Goal: Register for event/course

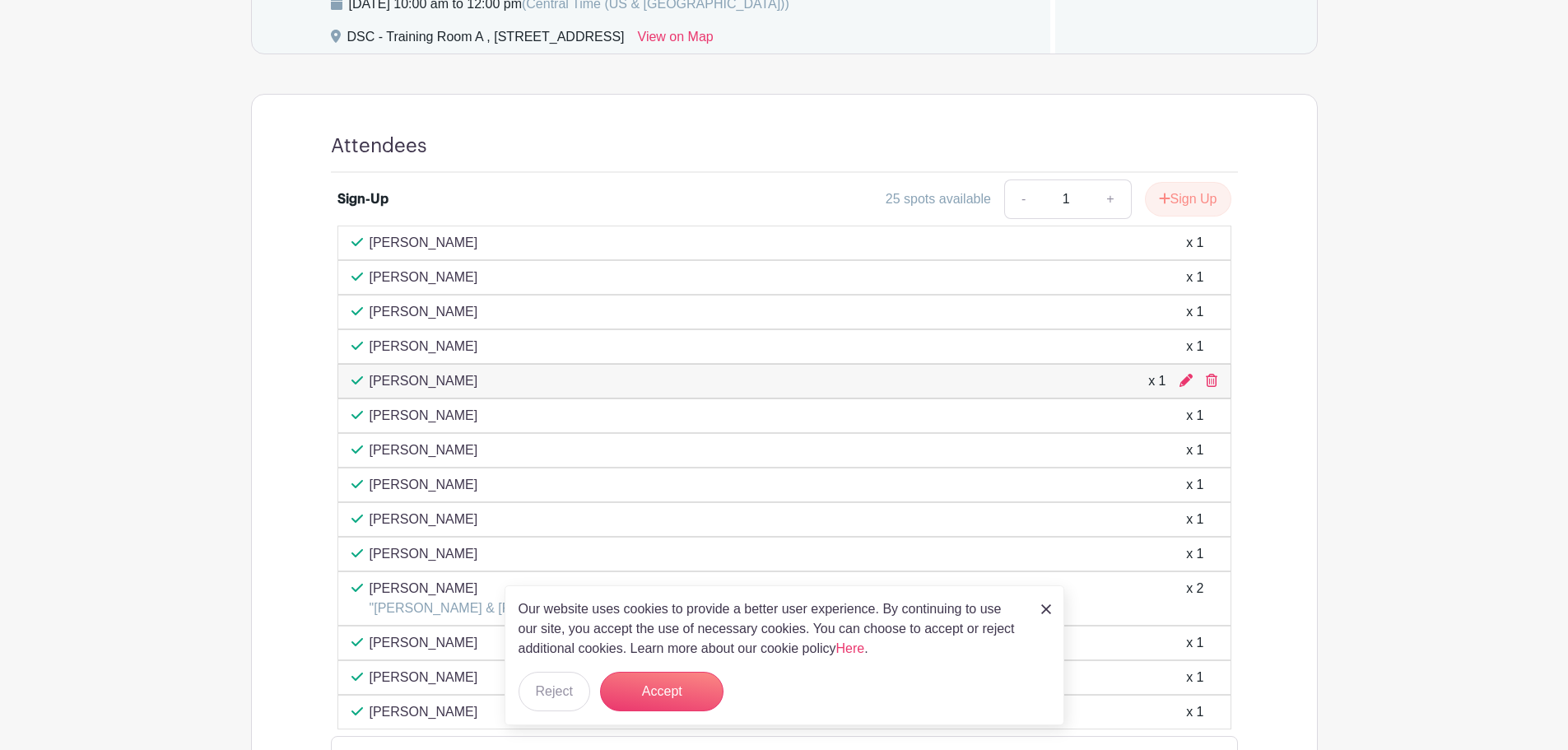
scroll to position [741, 0]
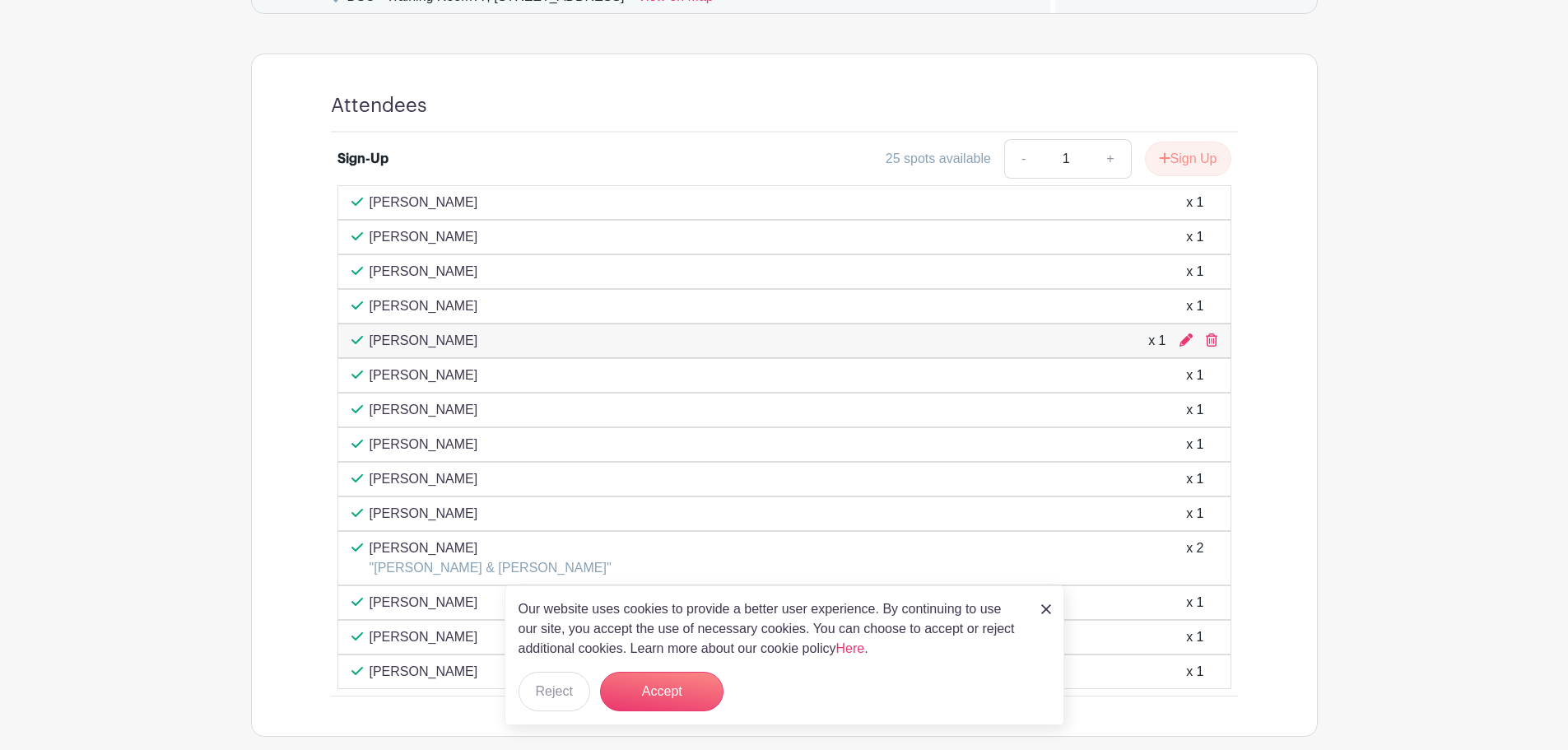
click at [1051, 606] on img at bounding box center [1046, 609] width 10 height 10
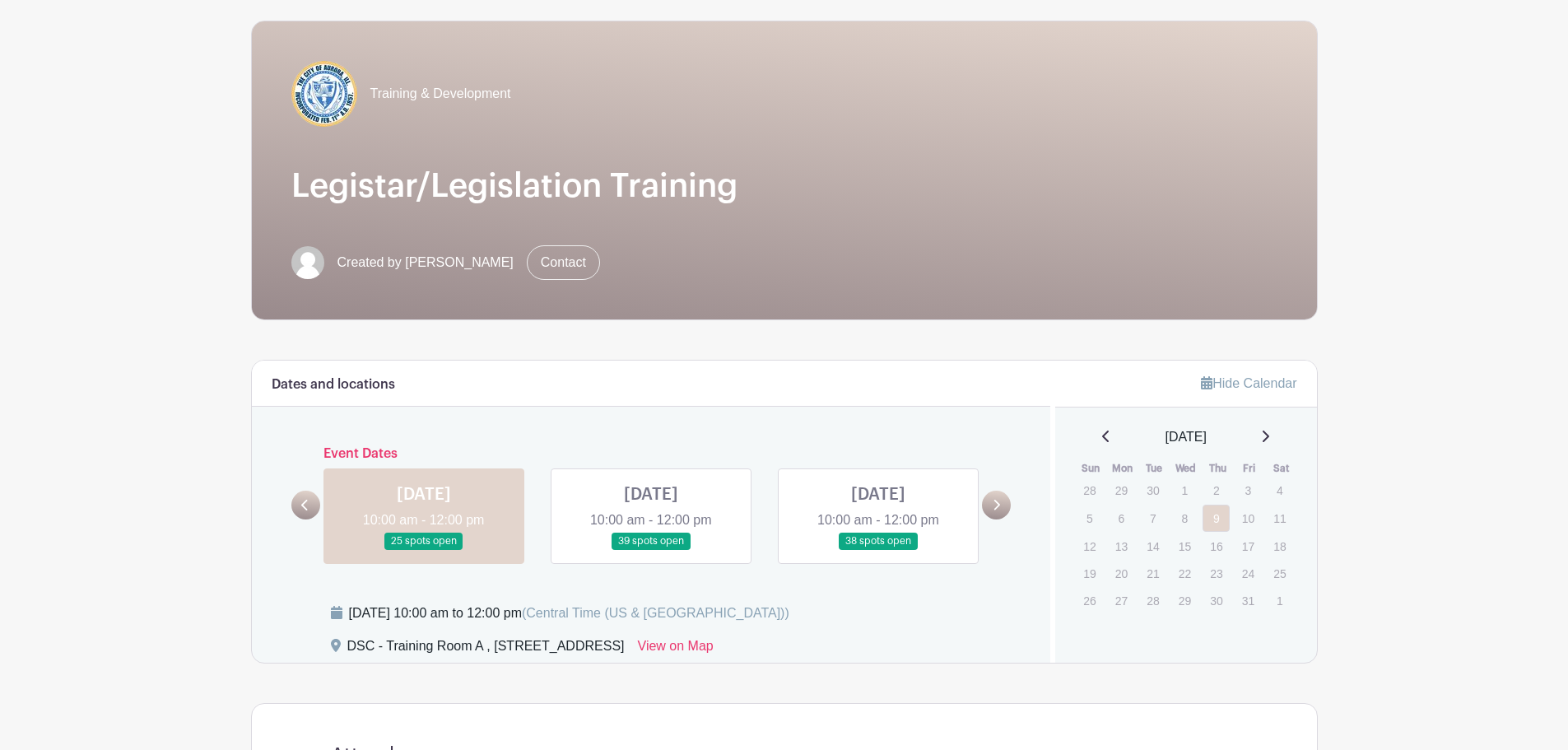
scroll to position [82, 0]
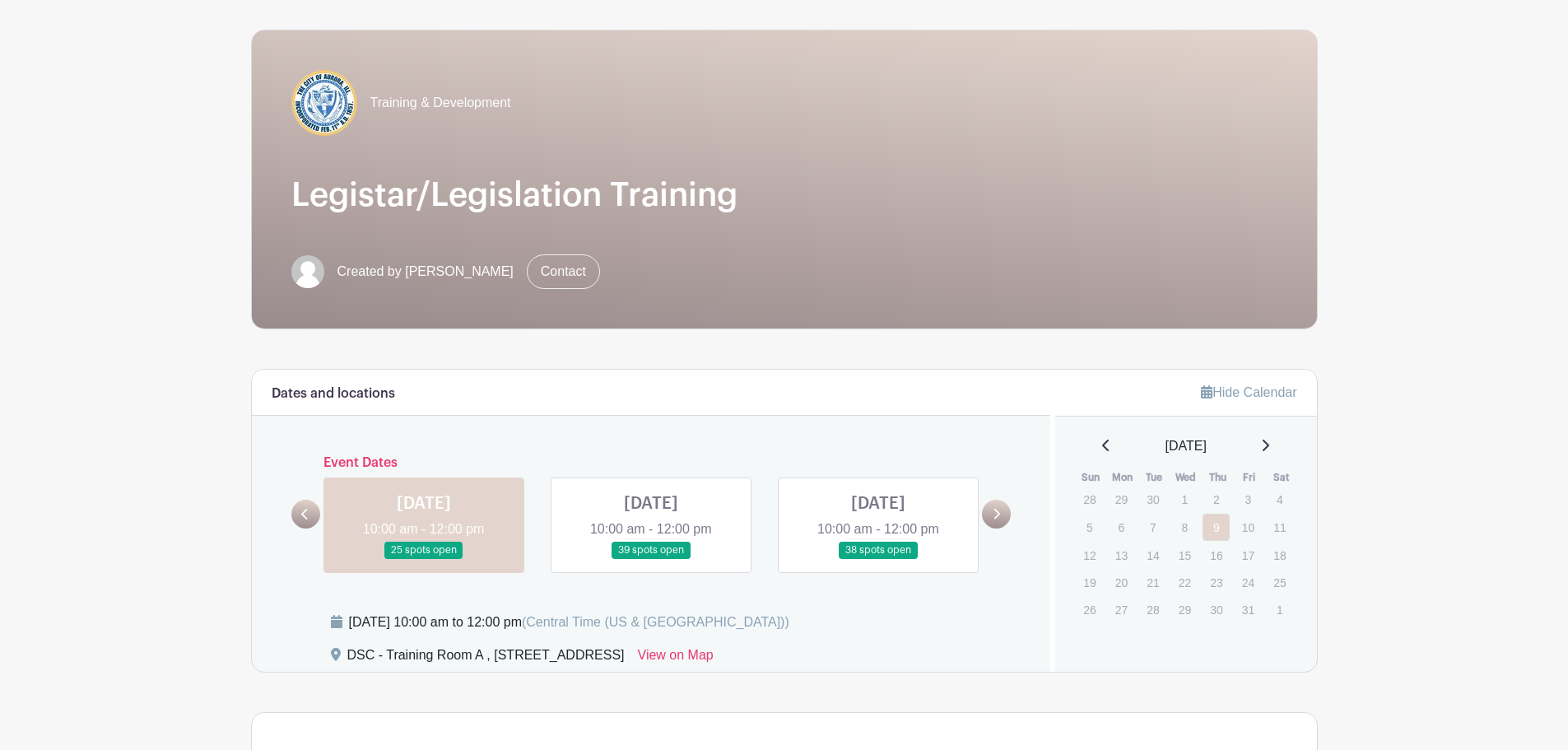
click at [651, 559] on link at bounding box center [651, 559] width 0 height 0
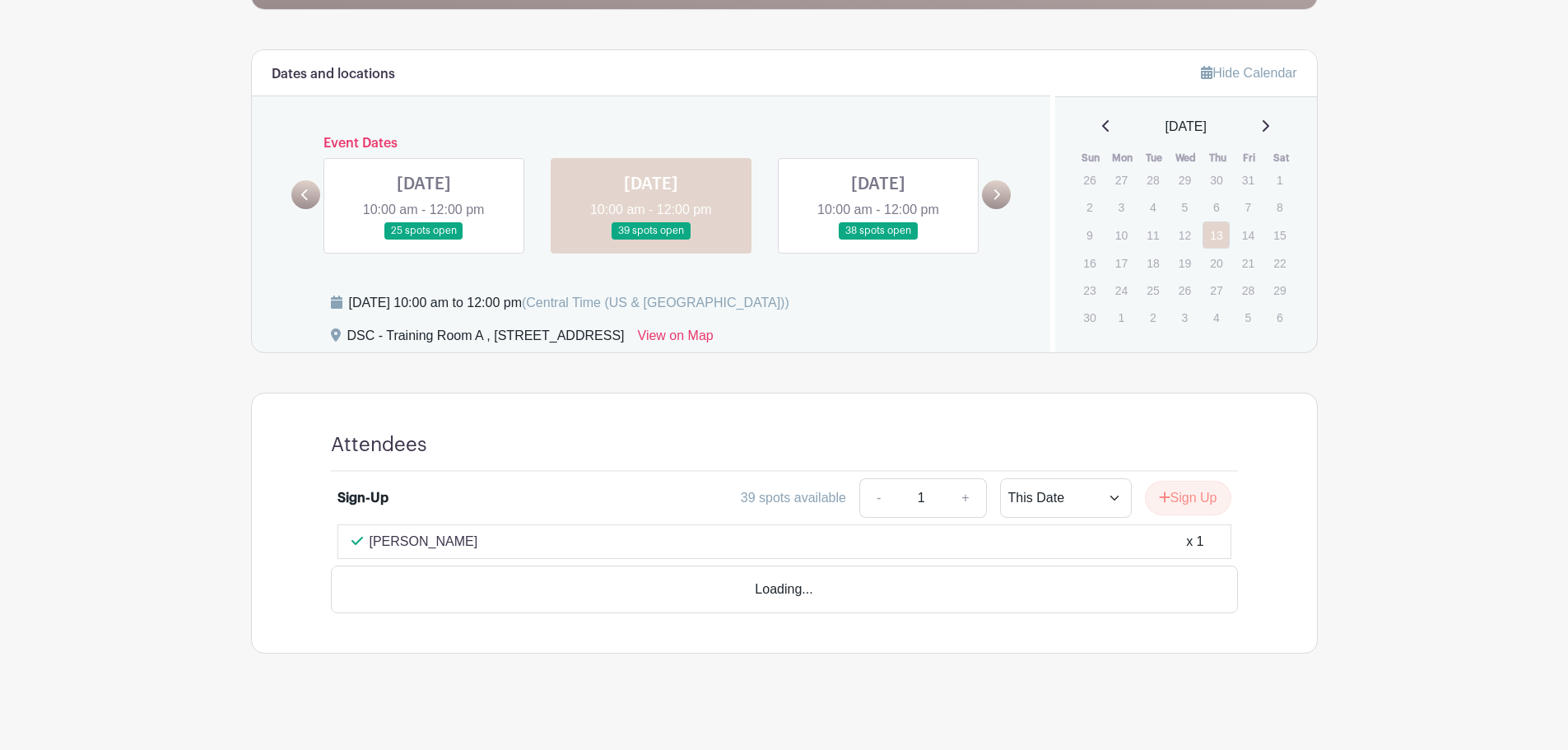
scroll to position [361, 0]
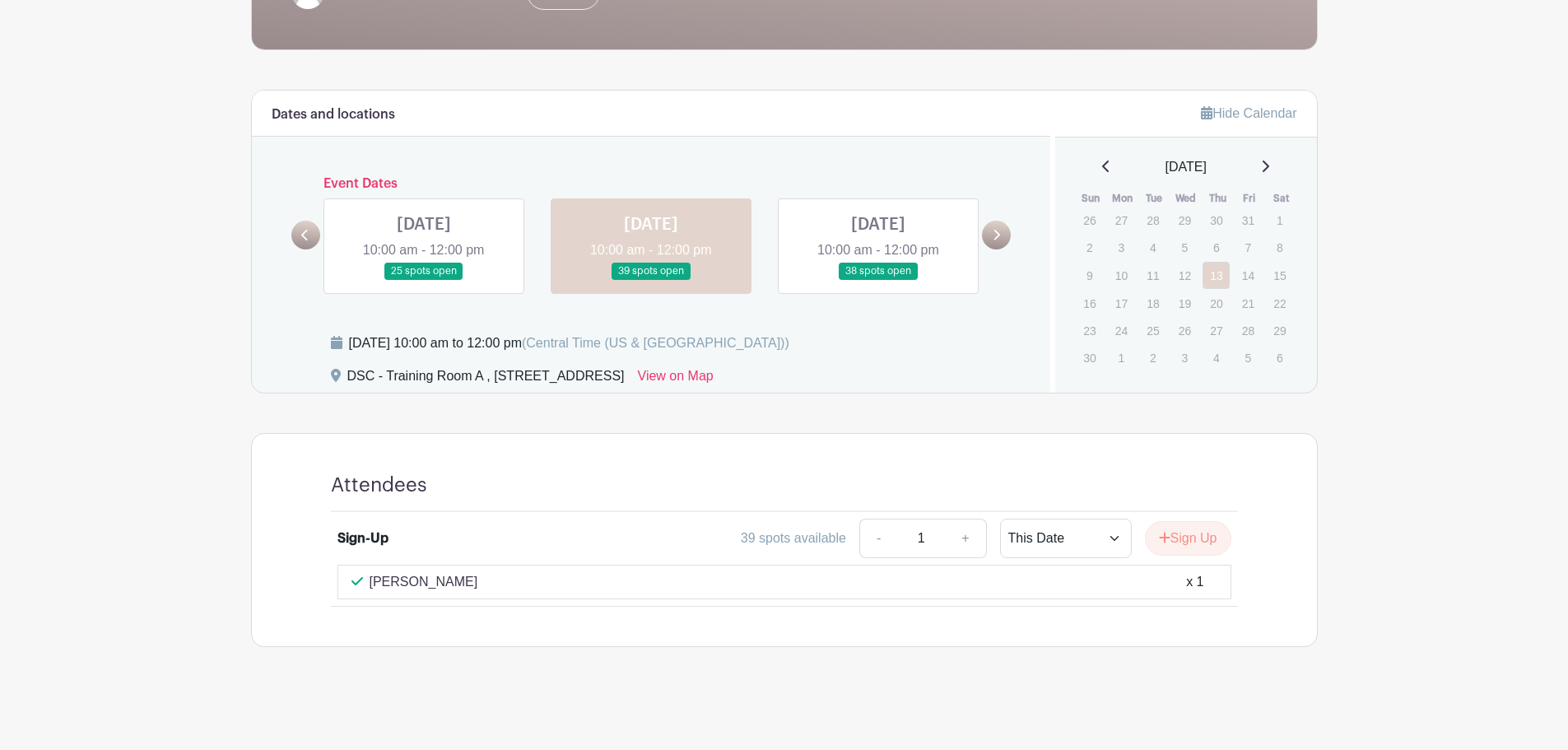
click at [878, 280] on link at bounding box center [878, 280] width 0 height 0
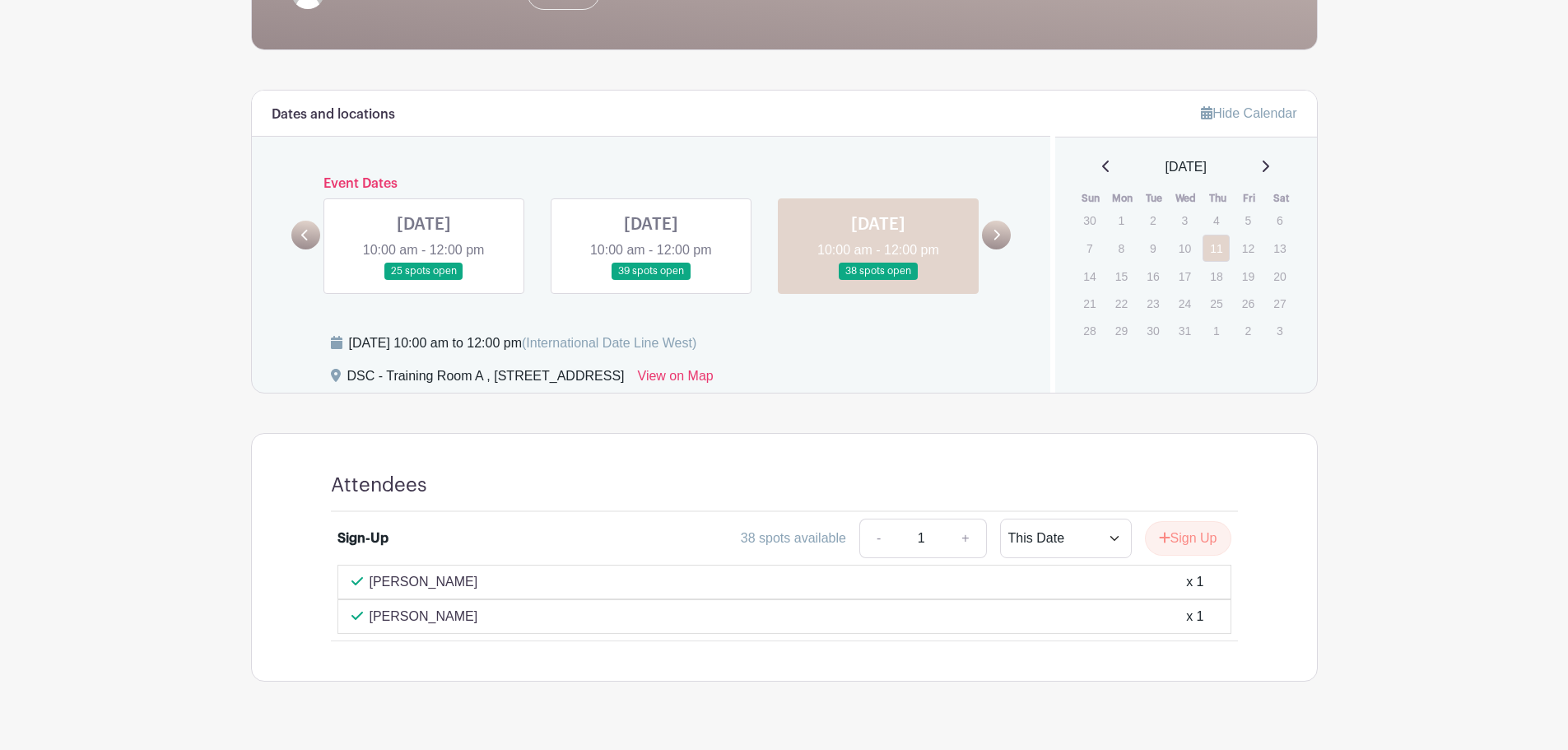
click at [651, 280] on link at bounding box center [651, 280] width 0 height 0
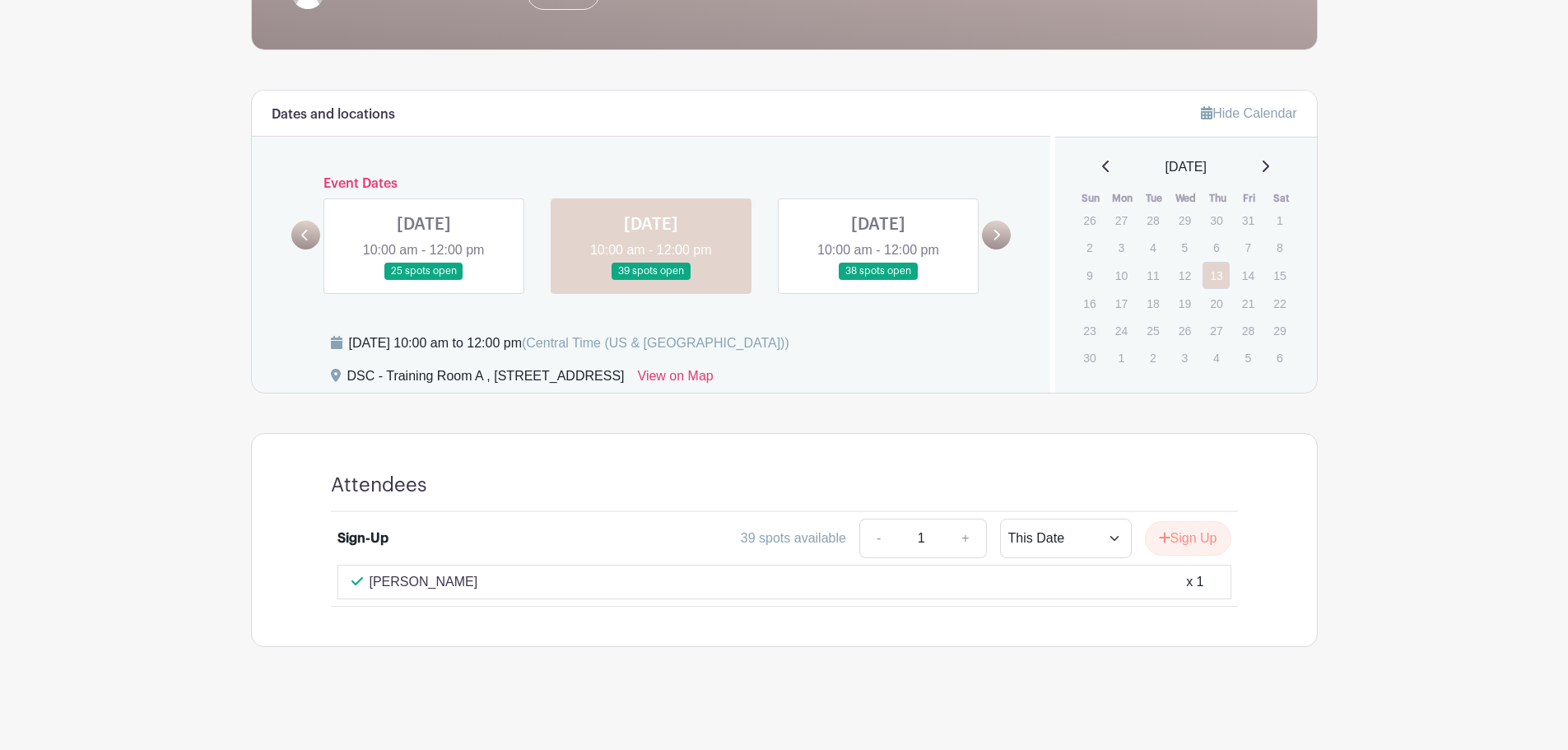
click at [424, 280] on link at bounding box center [424, 280] width 0 height 0
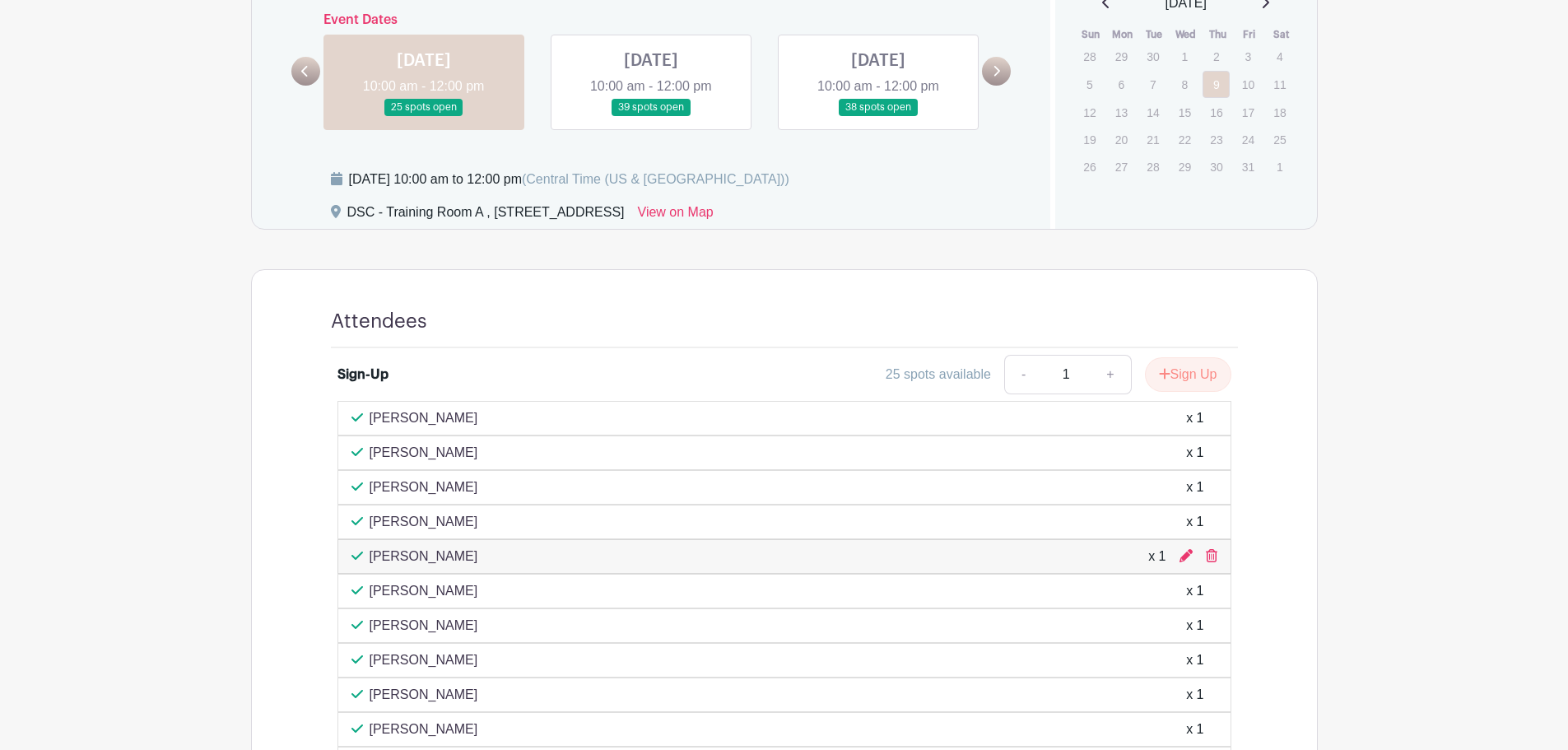
scroll to position [526, 0]
click at [410, 459] on p "[PERSON_NAME]" at bounding box center [424, 452] width 108 height 20
